Goal: Information Seeking & Learning: Learn about a topic

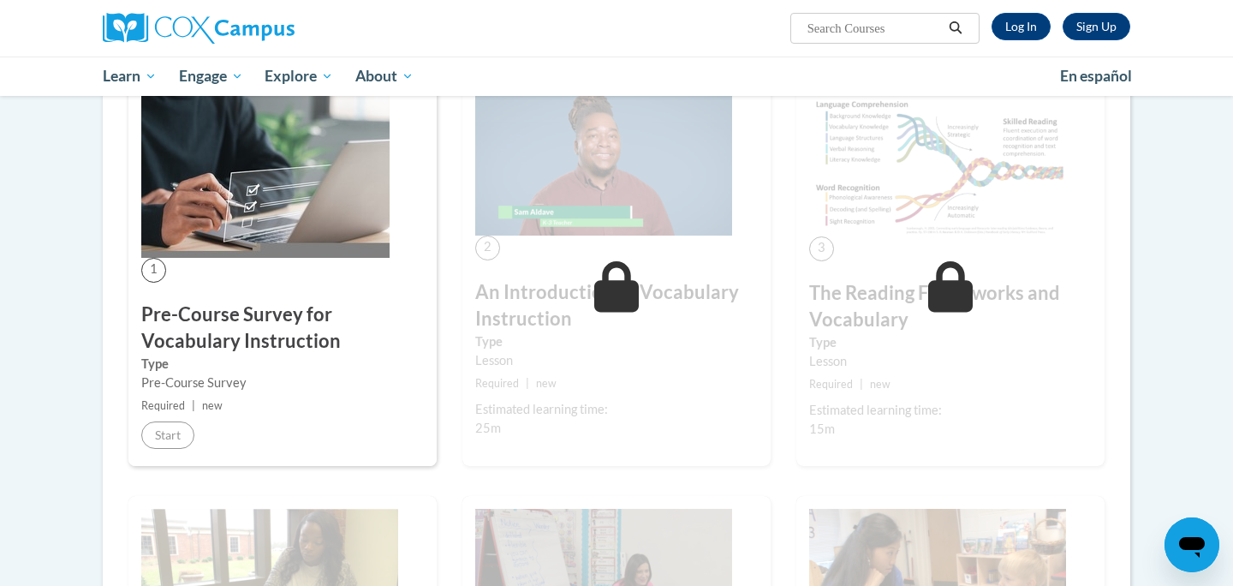
scroll to position [326, 0]
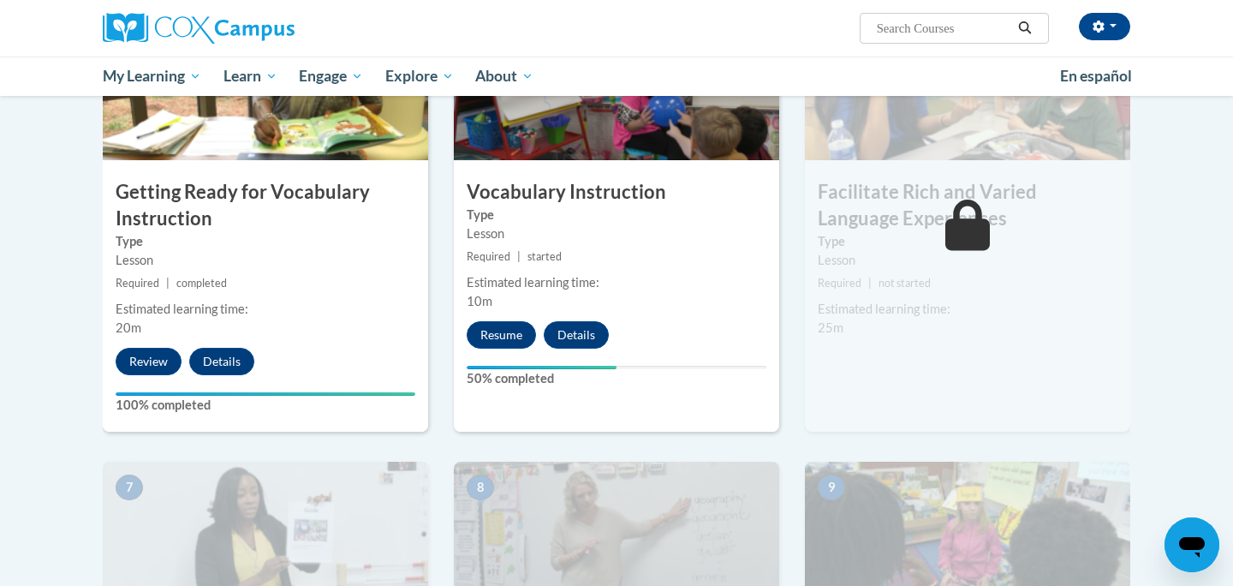
scroll to position [936, 0]
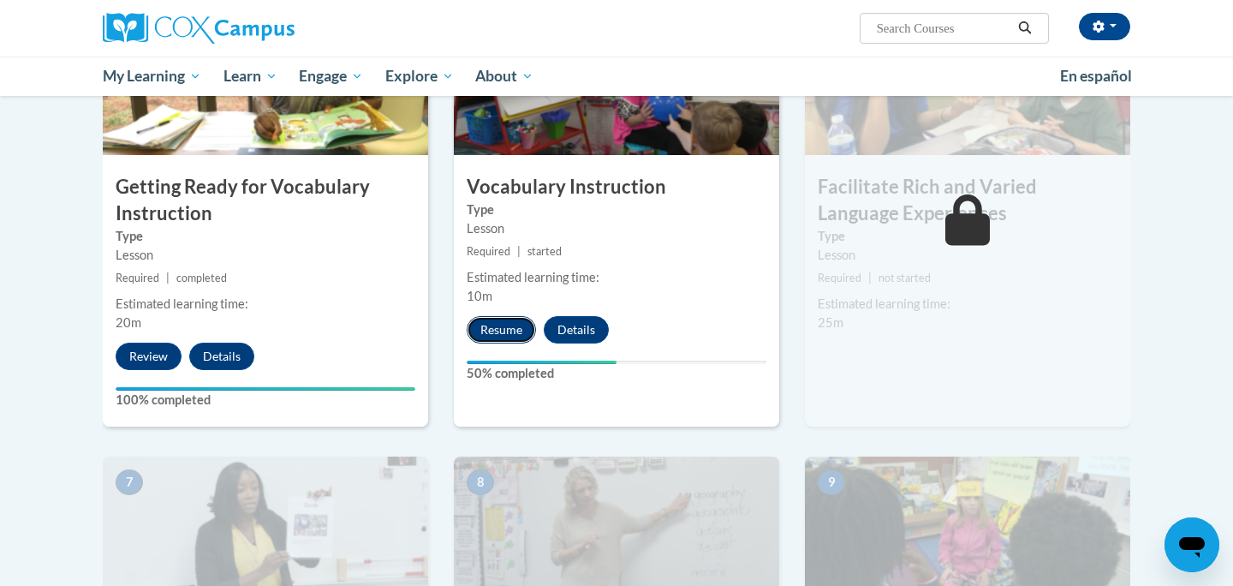
click at [510, 331] on button "Resume" at bounding box center [501, 329] width 69 height 27
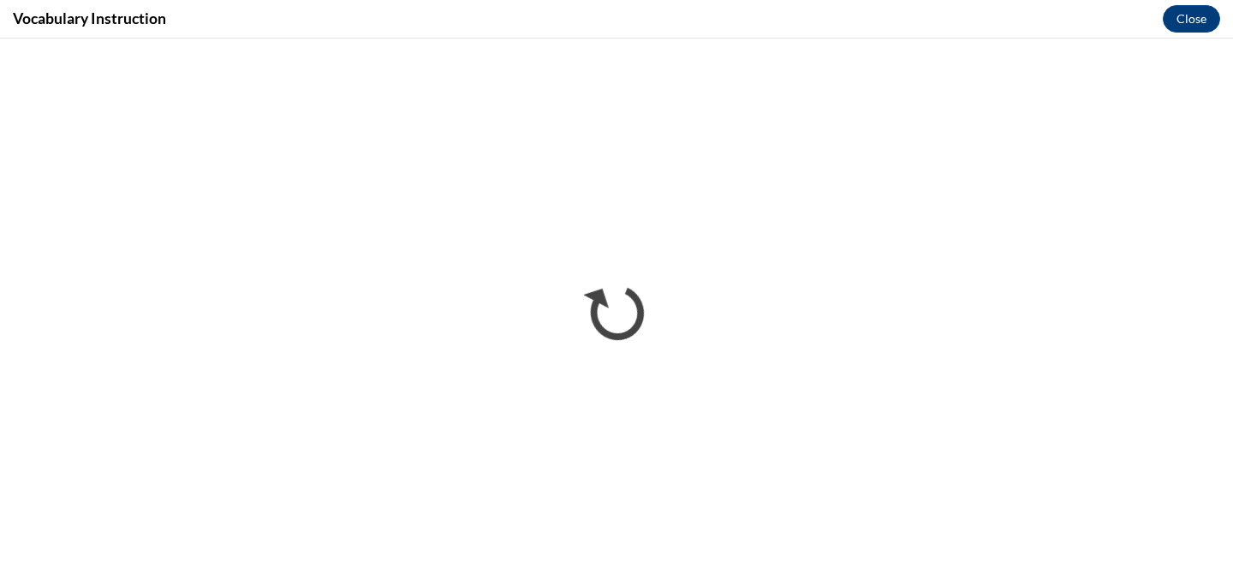
scroll to position [0, 0]
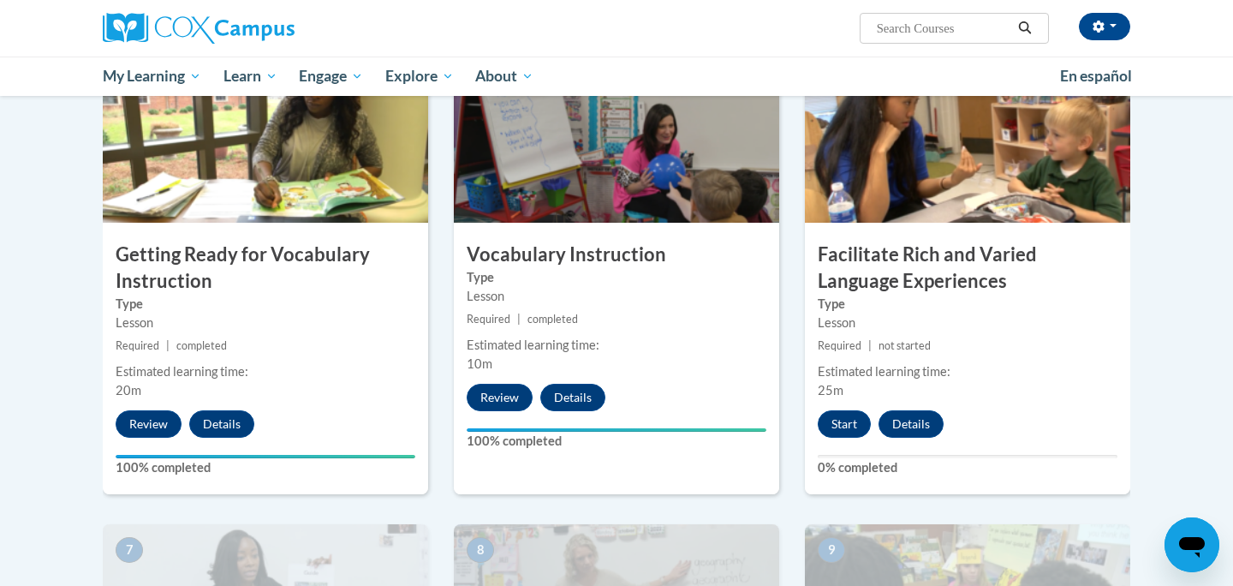
scroll to position [881, 0]
